Goal: Task Accomplishment & Management: Use online tool/utility

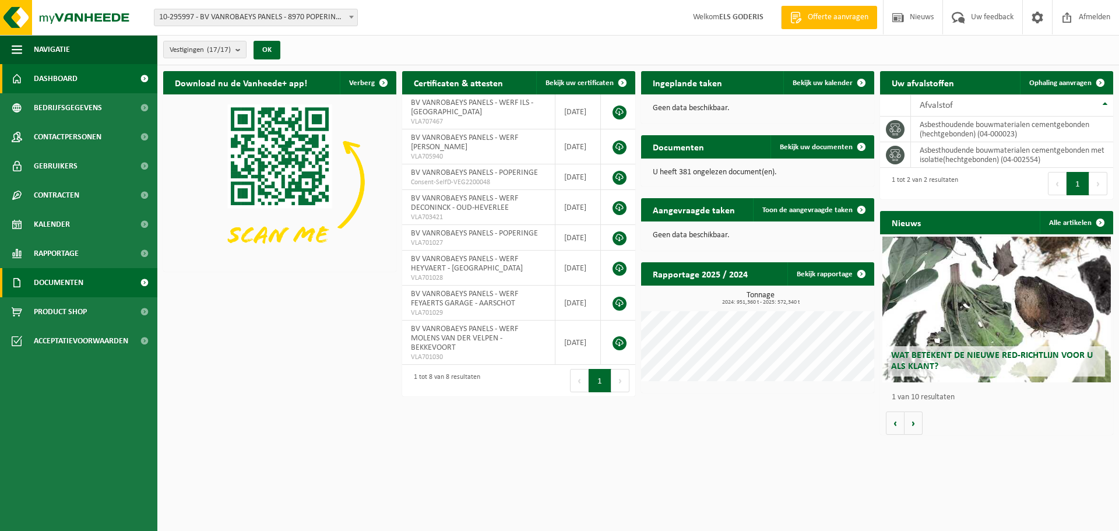
click at [40, 279] on span "Documenten" at bounding box center [59, 282] width 50 height 29
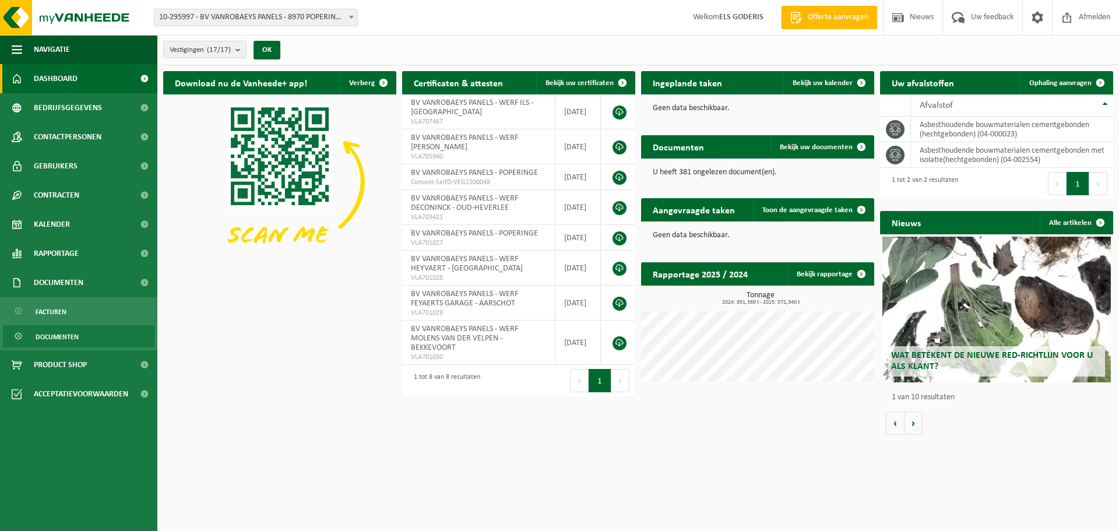
click at [56, 334] on span "Documenten" at bounding box center [57, 337] width 43 height 22
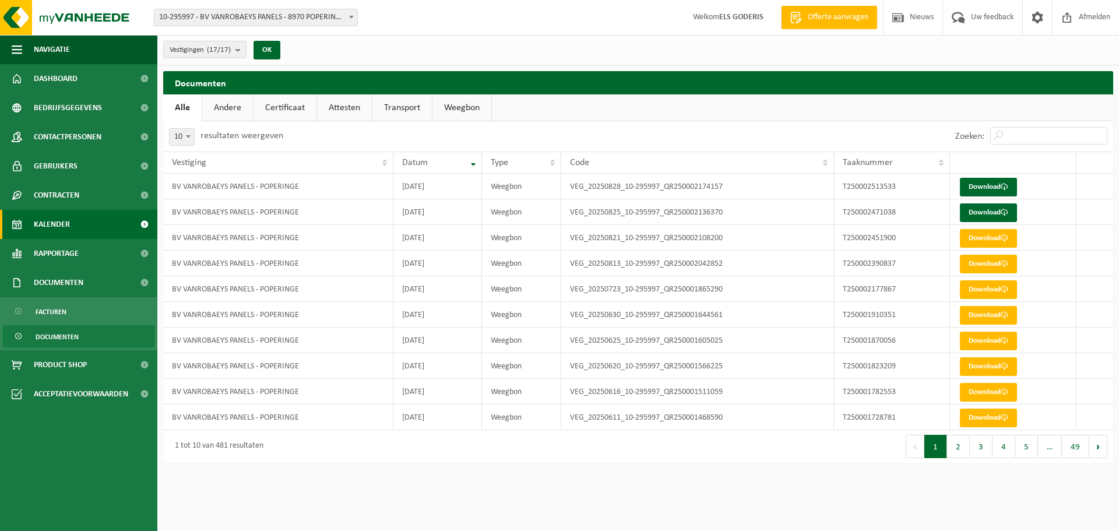
click at [70, 232] on link "Kalender" at bounding box center [78, 224] width 157 height 29
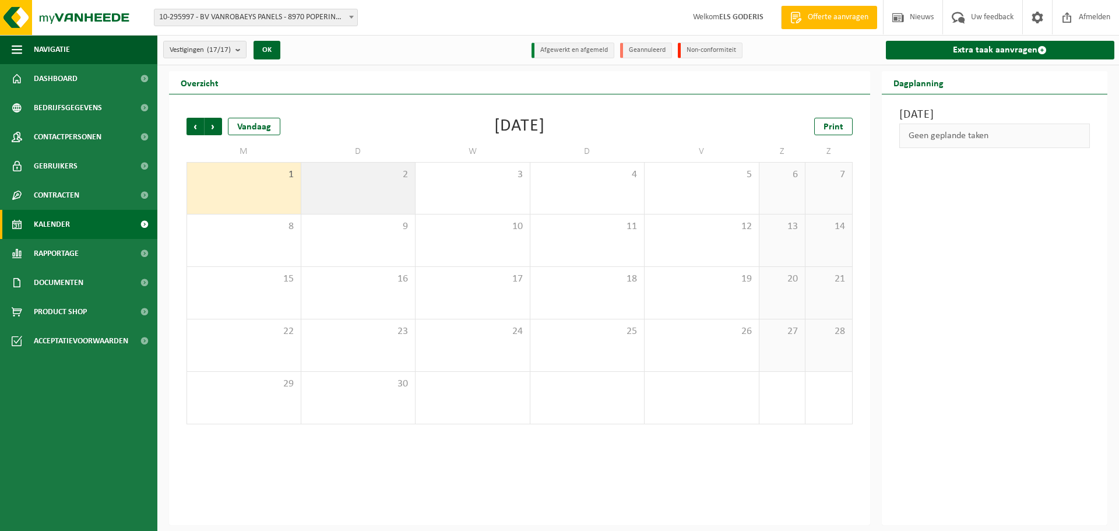
click at [393, 192] on div "2" at bounding box center [358, 188] width 114 height 51
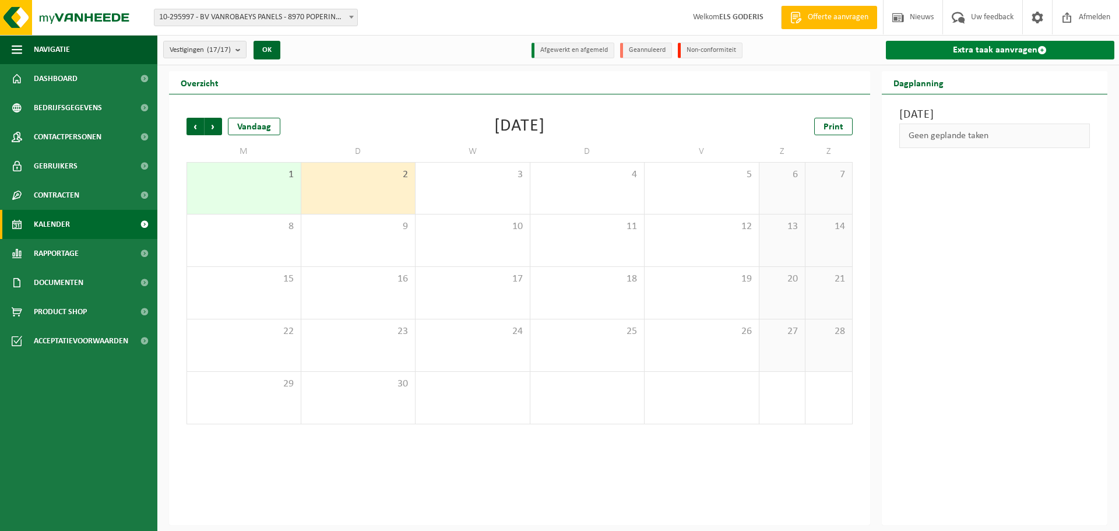
click at [984, 52] on link "Extra taak aanvragen" at bounding box center [1000, 50] width 229 height 19
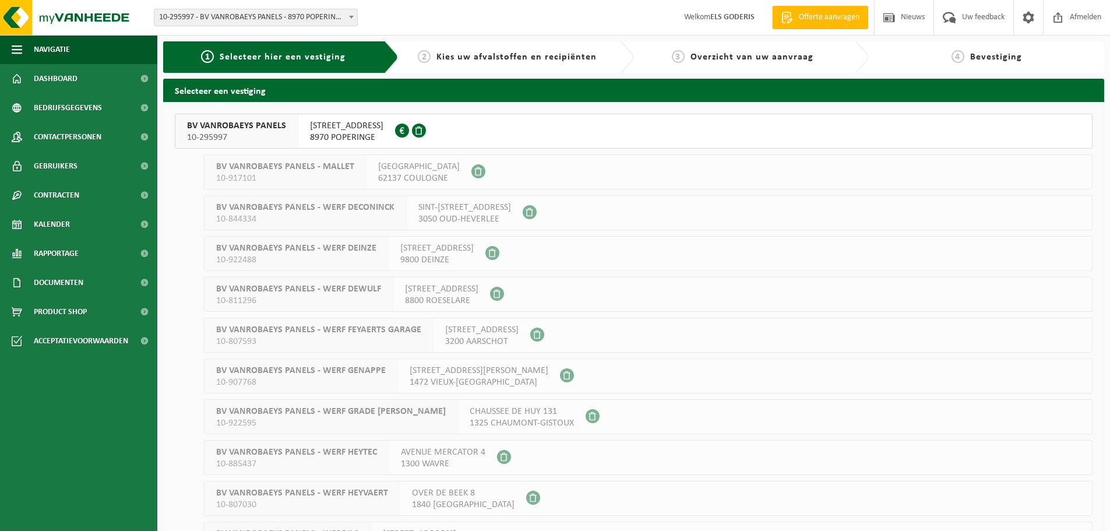
click at [237, 132] on span "10-295997" at bounding box center [236, 138] width 99 height 12
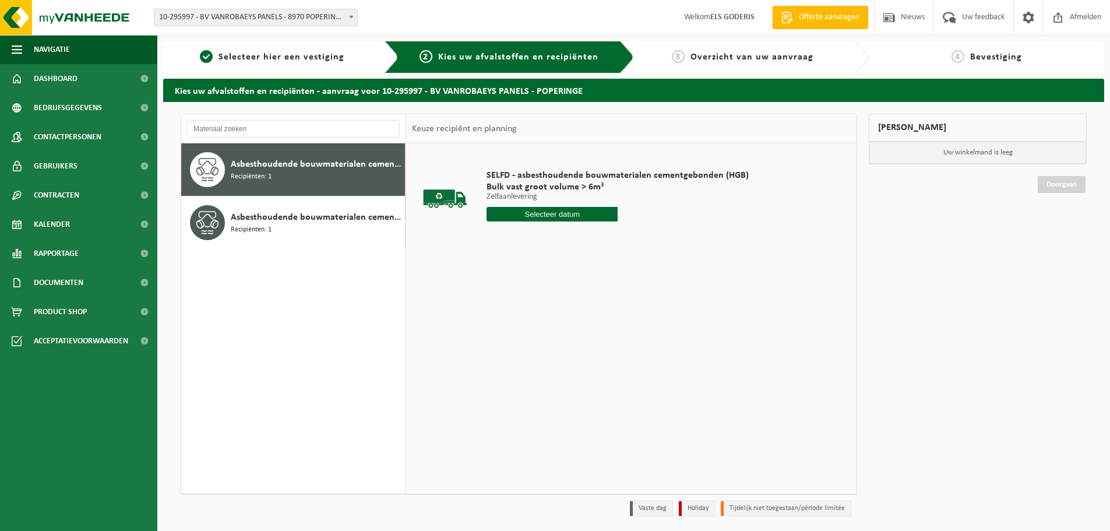
click at [269, 182] on div "Asbesthoudende bouwmaterialen cementgebonden (hechtgebonden) Recipiënten: 1" at bounding box center [316, 169] width 171 height 35
click at [549, 213] on input "text" at bounding box center [552, 214] width 131 height 15
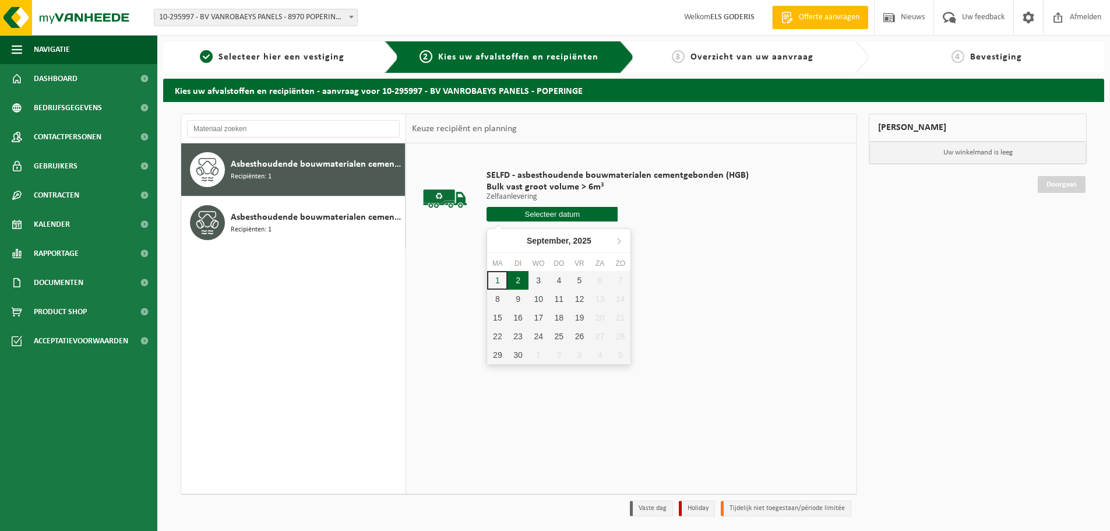
click at [518, 282] on div "2" at bounding box center [518, 280] width 20 height 19
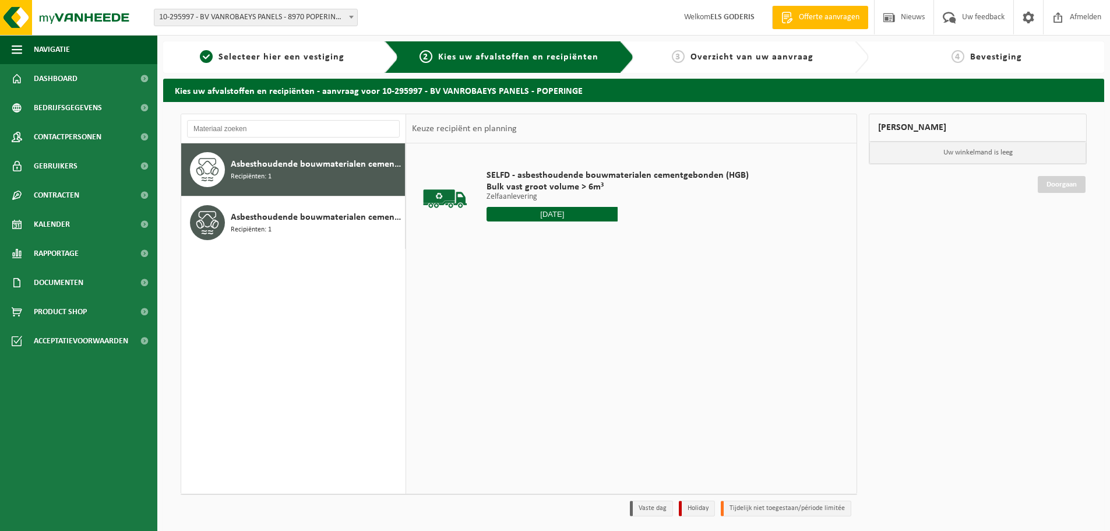
type input "Van 2025-09-02"
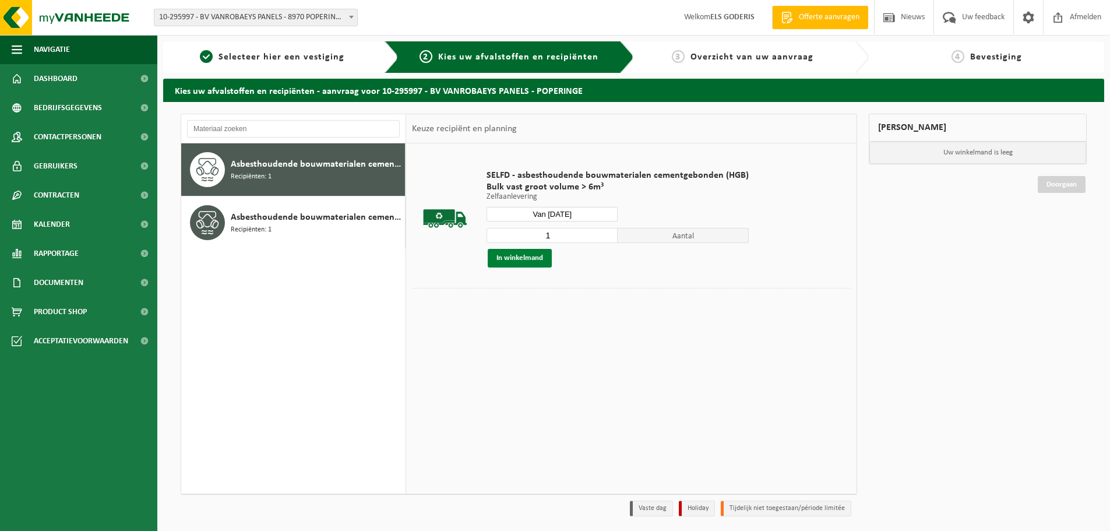
click at [525, 257] on button "In winkelmand" at bounding box center [520, 258] width 64 height 19
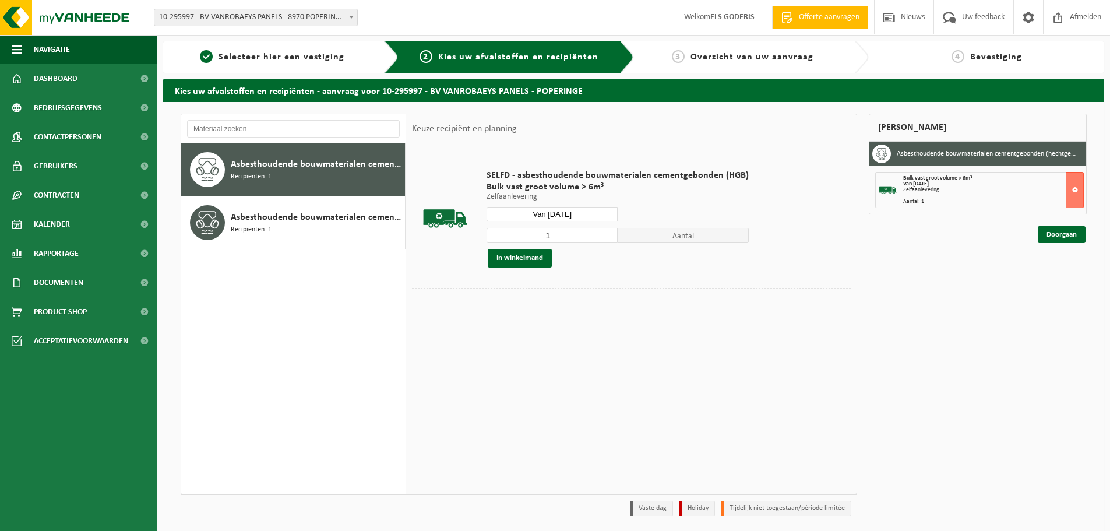
click at [1048, 226] on div "Doorgaan" at bounding box center [978, 221] width 218 height 12
click at [1050, 227] on link "Doorgaan" at bounding box center [1062, 234] width 48 height 17
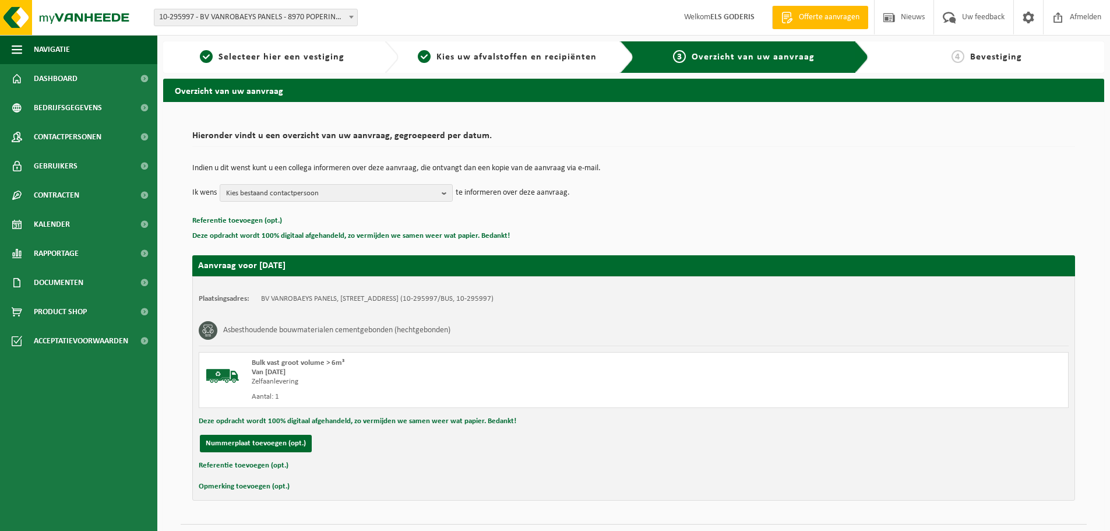
click at [244, 465] on button "Referentie toevoegen (opt.)" at bounding box center [244, 465] width 90 height 15
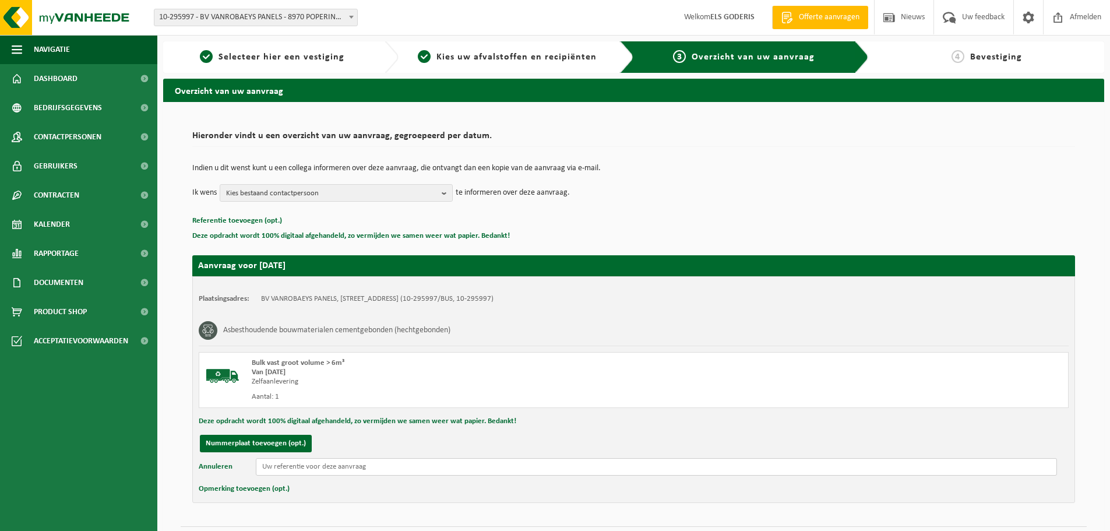
click at [362, 466] on input "text" at bounding box center [657, 466] width 802 height 17
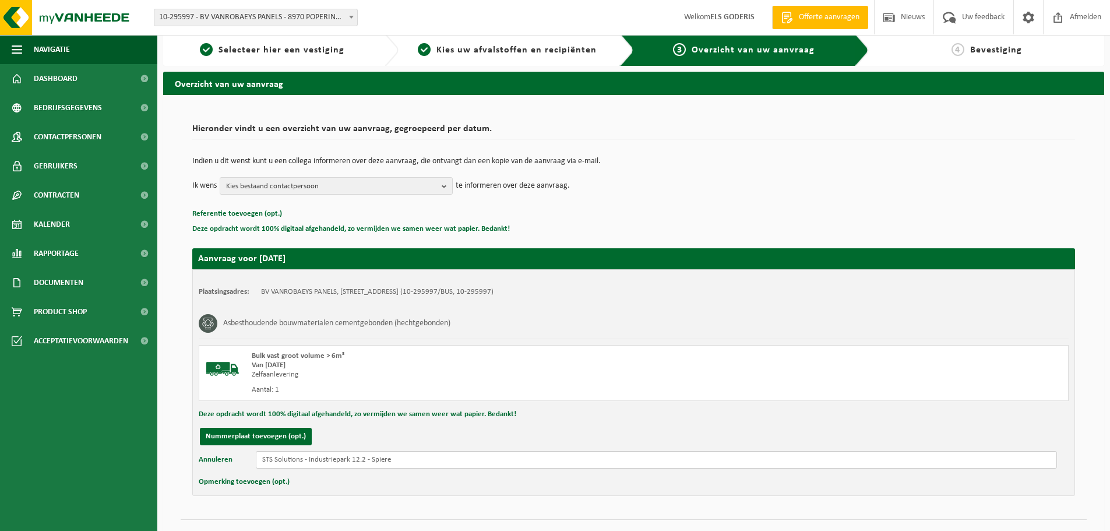
scroll to position [31, 0]
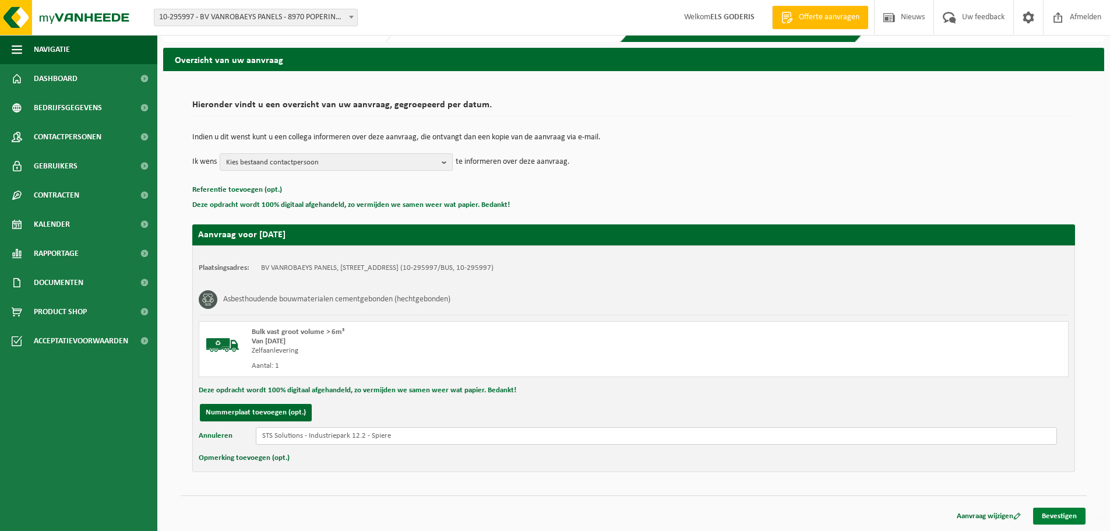
type input "STS Solutions - Industriepark 12.2 - Spiere"
click at [1052, 511] on link "Bevestigen" at bounding box center [1060, 516] width 52 height 17
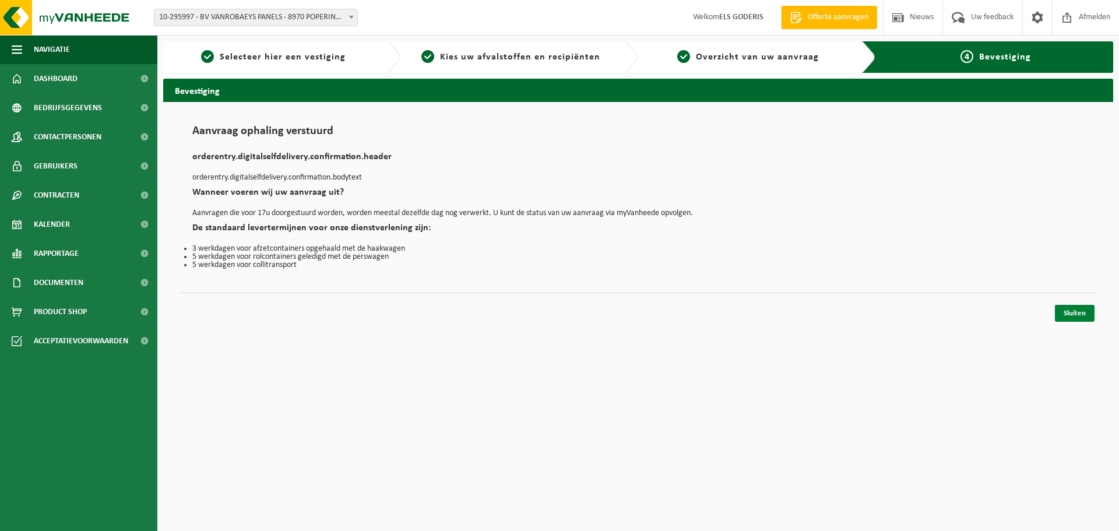
click at [1069, 312] on link "Sluiten" at bounding box center [1075, 313] width 40 height 17
